Goal: Task Accomplishment & Management: Use online tool/utility

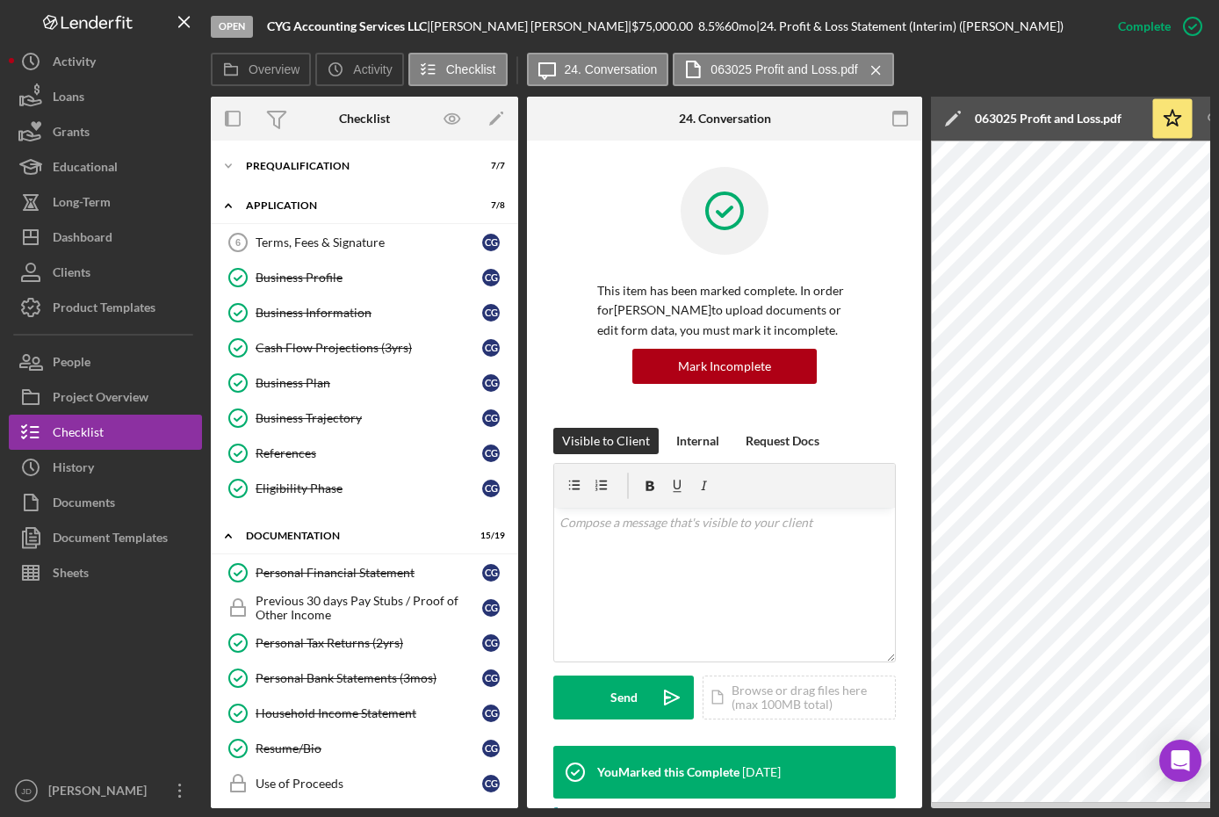
scroll to position [546, 0]
